Goal: Task Accomplishment & Management: Complete application form

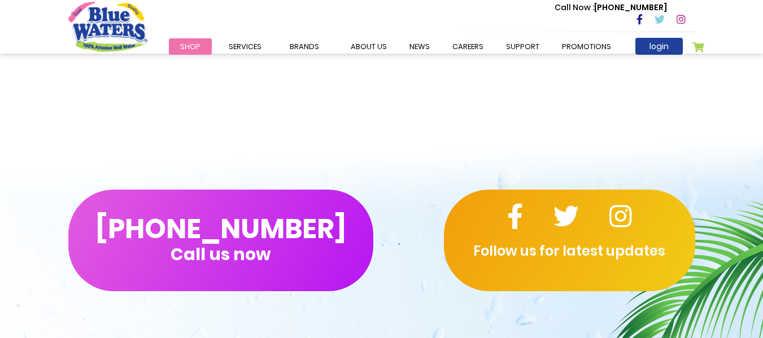
scroll to position [1017, 0]
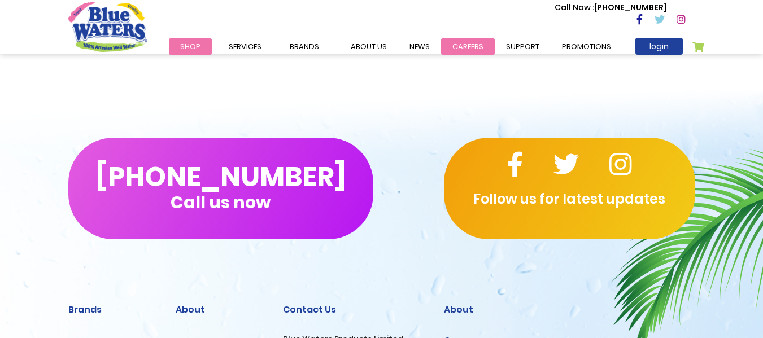
click at [472, 45] on link "careers" at bounding box center [468, 46] width 54 height 16
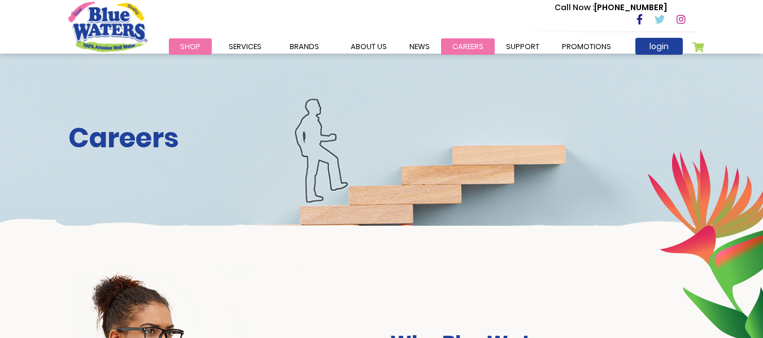
click at [448, 49] on link "careers" at bounding box center [468, 46] width 54 height 16
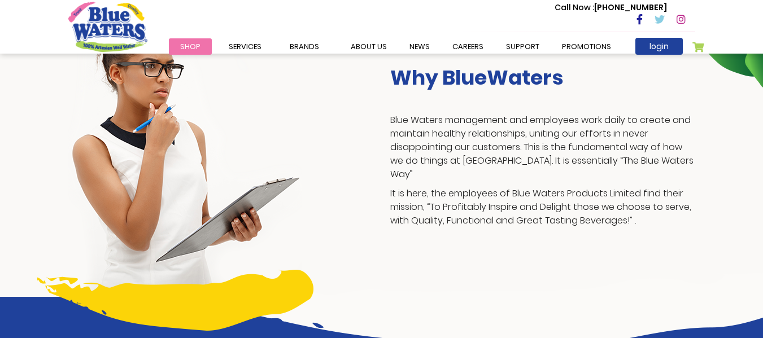
scroll to position [40, 0]
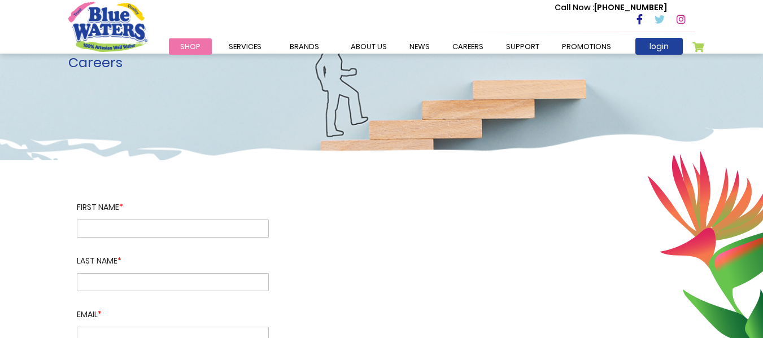
scroll to position [56, 0]
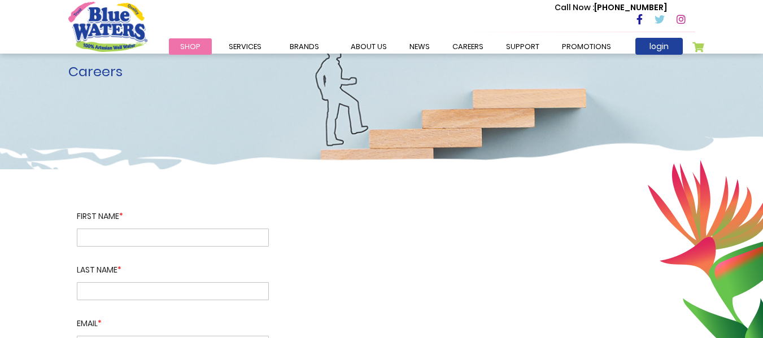
click at [145, 230] on input "text" at bounding box center [173, 238] width 192 height 18
type input "********"
type input "**********"
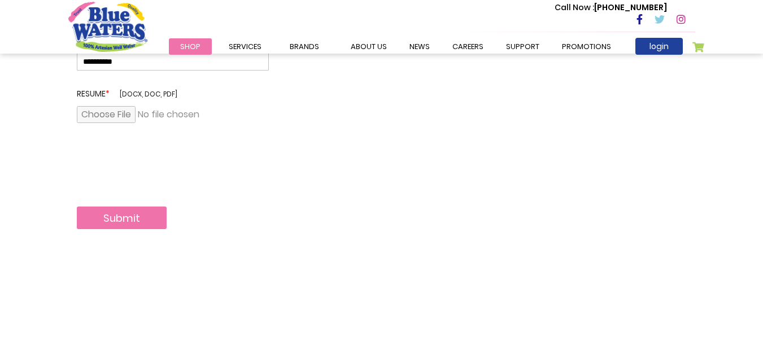
scroll to position [395, 0]
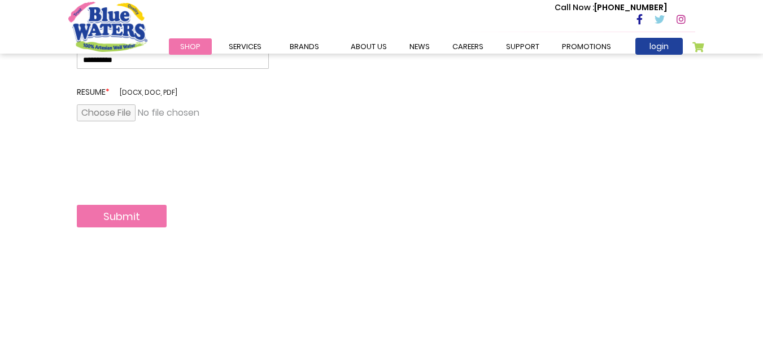
click at [121, 116] on input "file" at bounding box center [173, 112] width 192 height 17
type input "**********"
click at [142, 215] on button "Submit" at bounding box center [122, 216] width 90 height 23
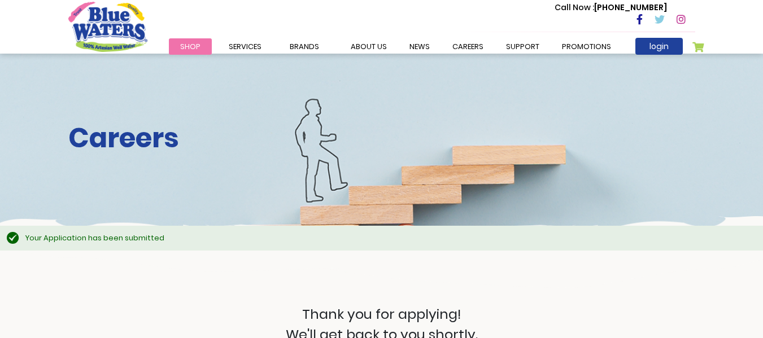
scroll to position [169, 0]
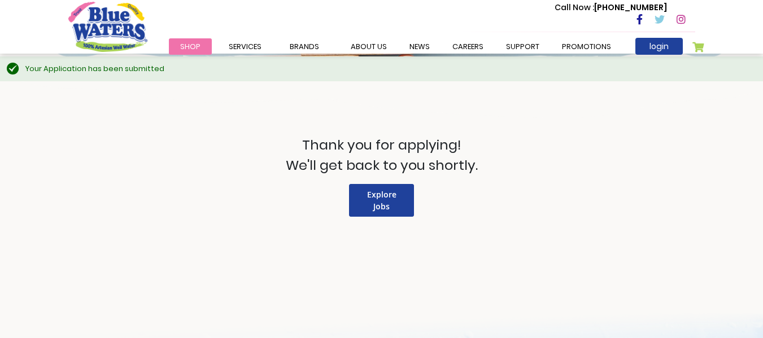
click at [99, 28] on img "store logo" at bounding box center [107, 27] width 79 height 50
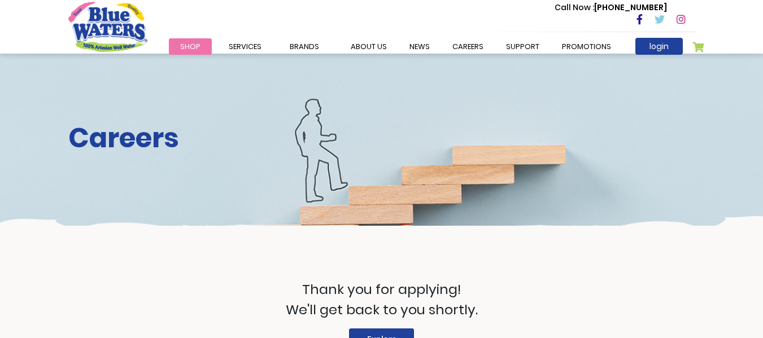
scroll to position [169, 0]
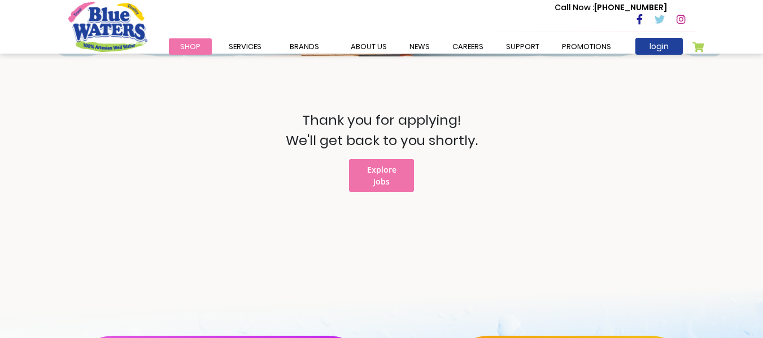
click at [379, 168] on span "Explore Jobs" at bounding box center [381, 175] width 29 height 23
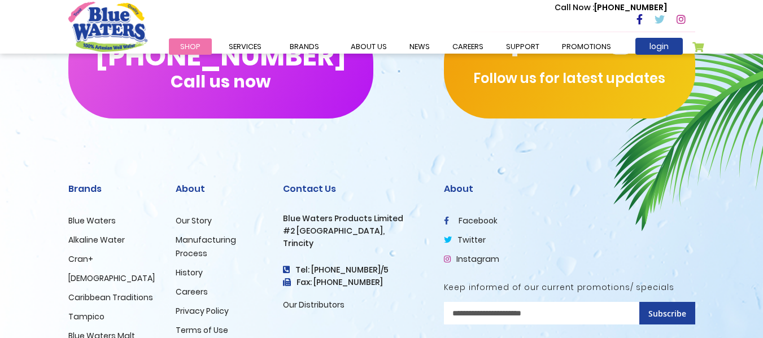
scroll to position [1226, 0]
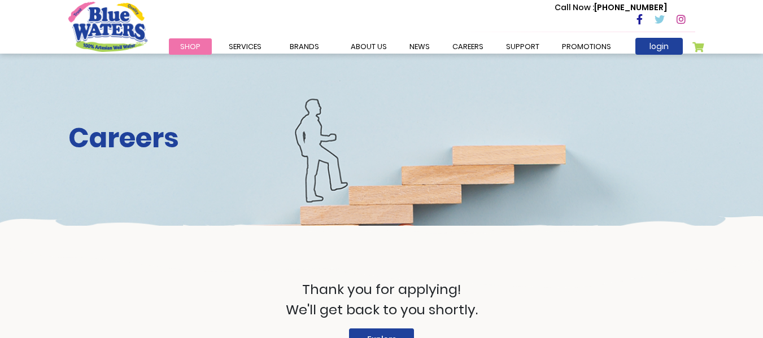
scroll to position [169, 0]
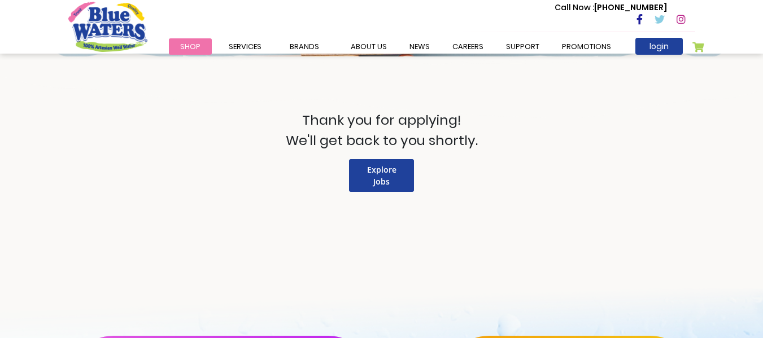
click at [103, 27] on img "store logo" at bounding box center [107, 27] width 79 height 50
